Goal: Find specific page/section: Find specific page/section

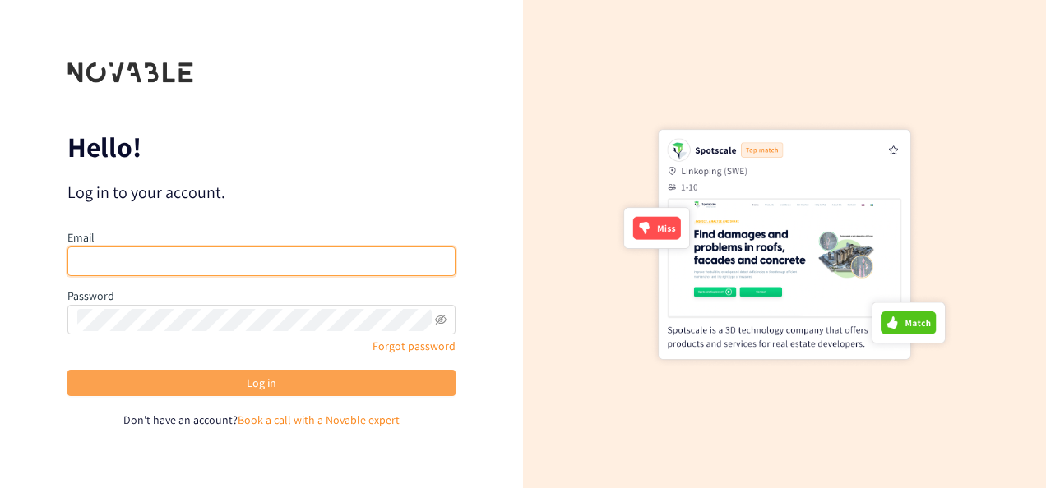
type input "[EMAIL_ADDRESS][DOMAIN_NAME]"
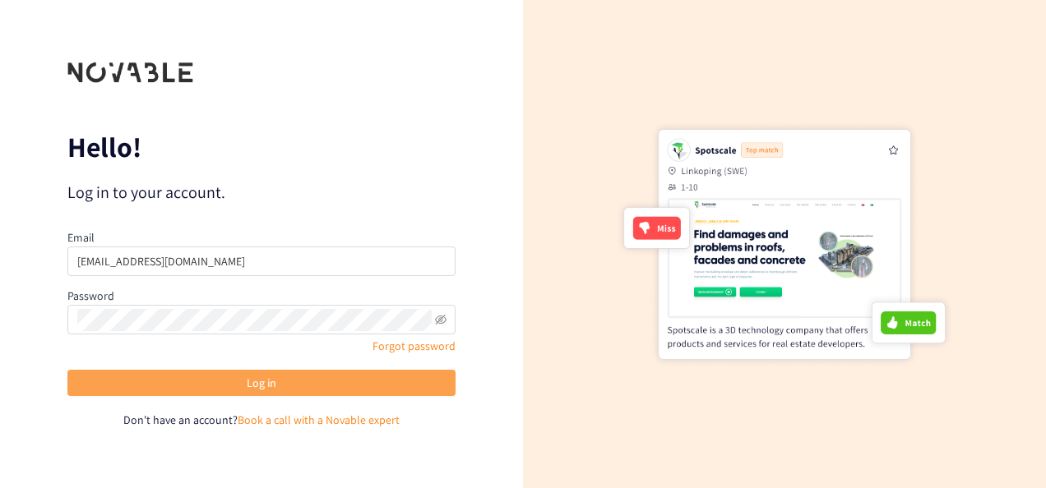
click at [271, 376] on span "Log in" at bounding box center [262, 383] width 30 height 18
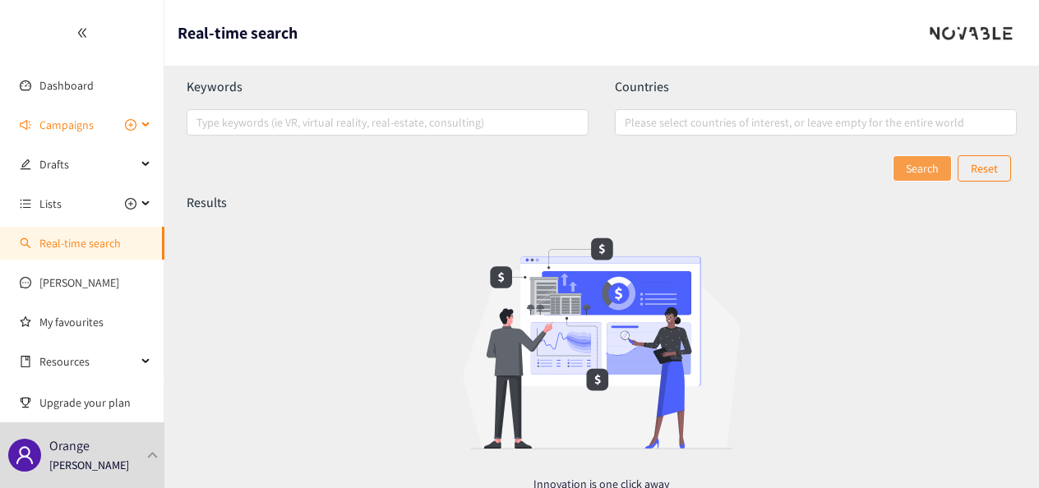
click at [74, 133] on span "Campaigns" at bounding box center [66, 125] width 54 height 33
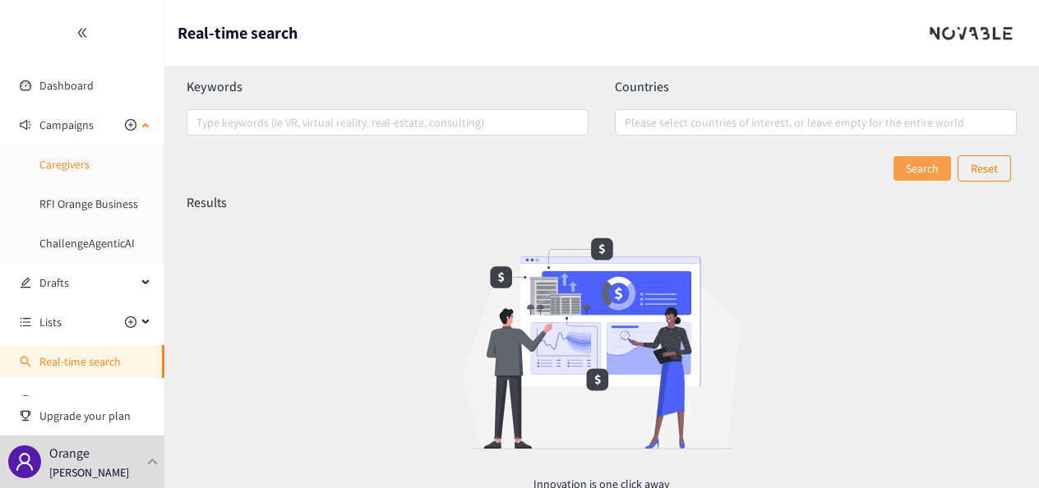
click at [72, 166] on link "Caregivers" at bounding box center [64, 164] width 50 height 15
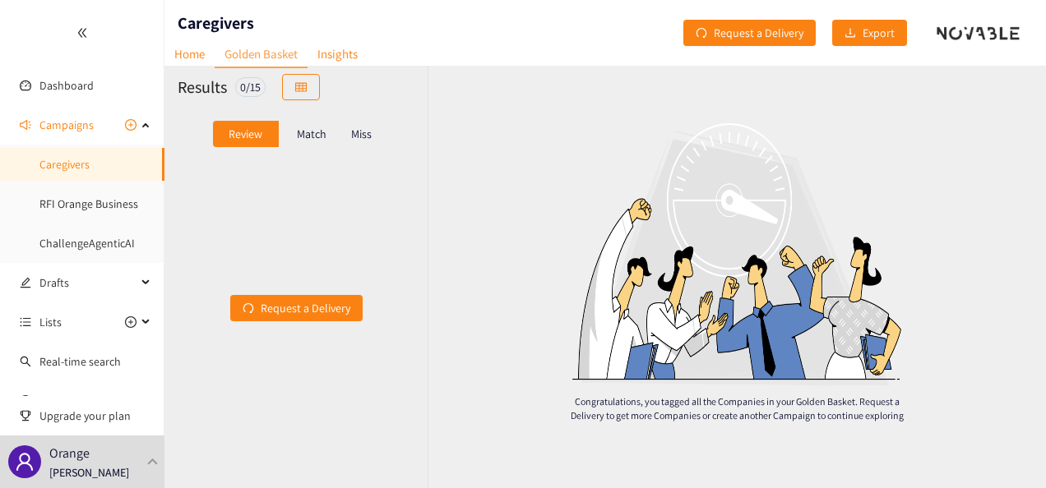
click at [368, 160] on div "Request a Delivery" at bounding box center [295, 309] width 263 height 298
click at [312, 135] on p "Match" at bounding box center [312, 133] width 30 height 13
